Goal: Information Seeking & Learning: Check status

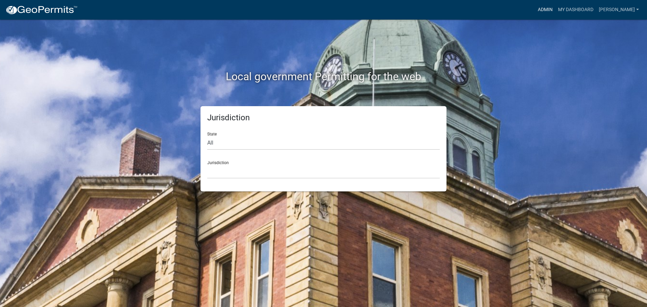
click at [547, 9] on link "Admin" at bounding box center [545, 9] width 20 height 13
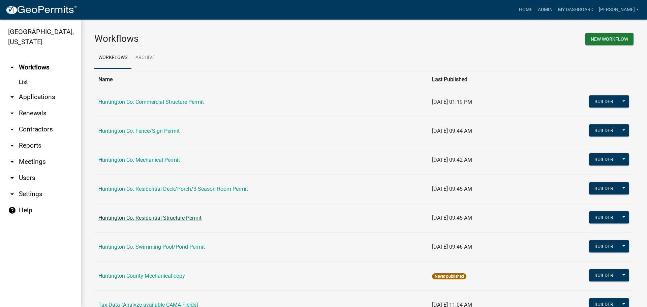
click at [159, 217] on link "Huntington Co. Residential Structure Permit" at bounding box center [149, 218] width 103 height 6
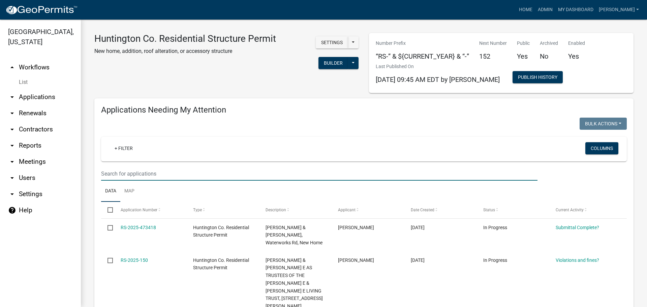
click at [112, 174] on input "text" at bounding box center [319, 174] width 436 height 14
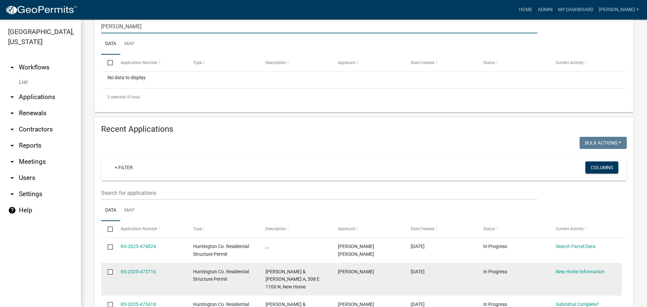
scroll to position [34, 0]
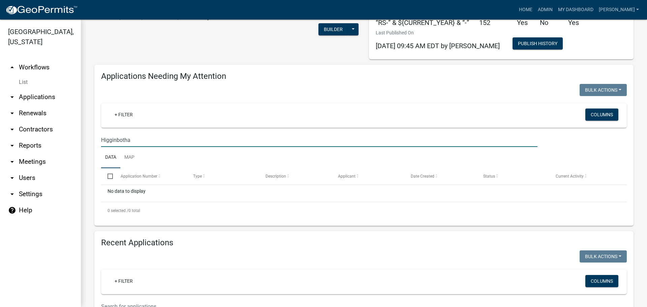
drag, startPoint x: 162, startPoint y: 140, endPoint x: 170, endPoint y: 131, distance: 12.6
click at [170, 131] on wm-filter-builder "+ Filter Columns Higginbotha" at bounding box center [363, 125] width 525 height 44
type input "H"
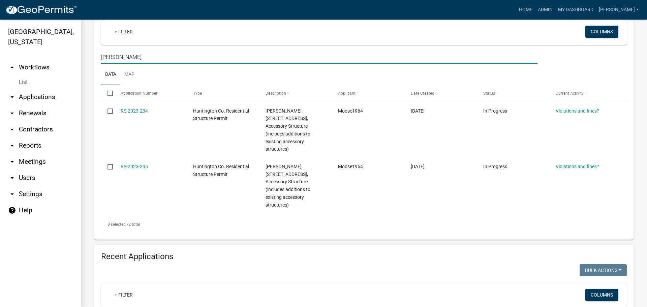
scroll to position [101, 0]
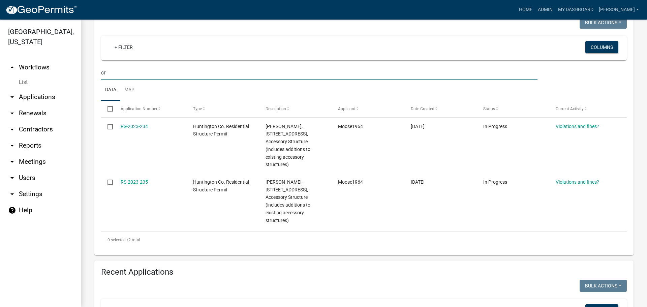
type input "c"
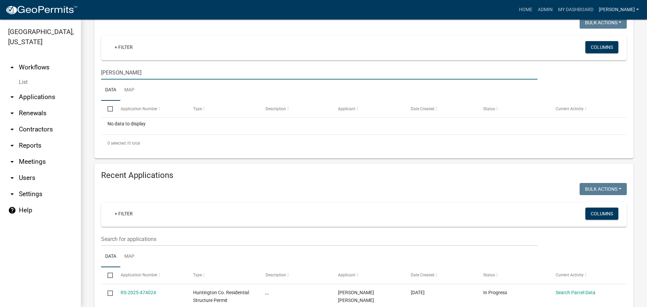
type input "[PERSON_NAME]"
